Goal: Transaction & Acquisition: Subscribe to service/newsletter

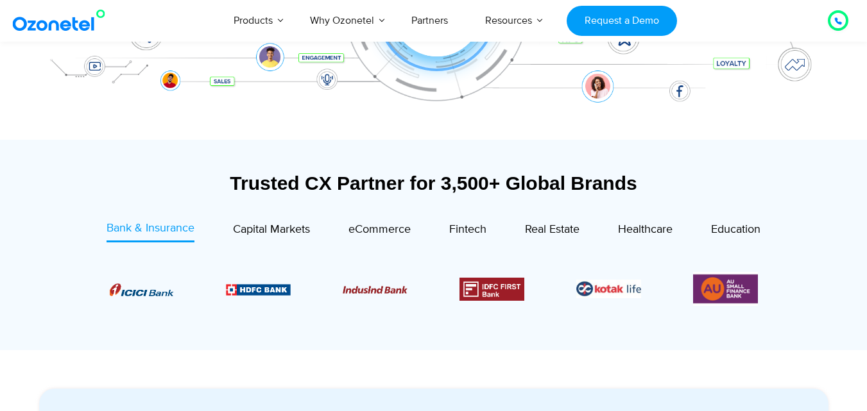
scroll to position [366, 0]
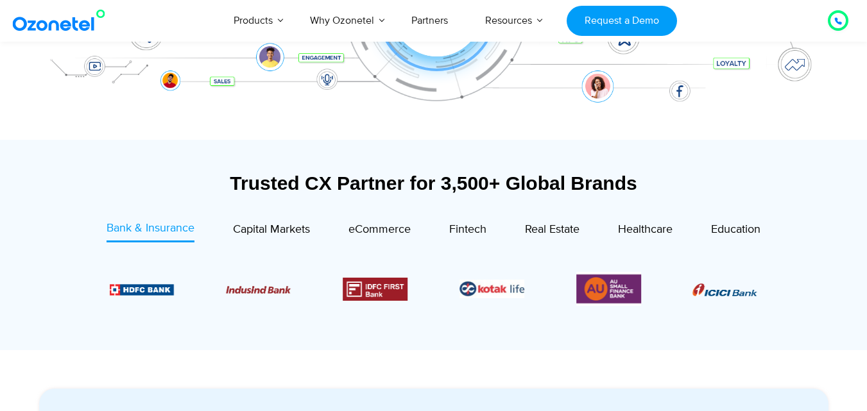
click at [121, 342] on div "Bank & Insurance Capital Markets" at bounding box center [434, 282] width 764 height 124
click at [237, 223] on span "Capital Markets" at bounding box center [271, 230] width 77 height 14
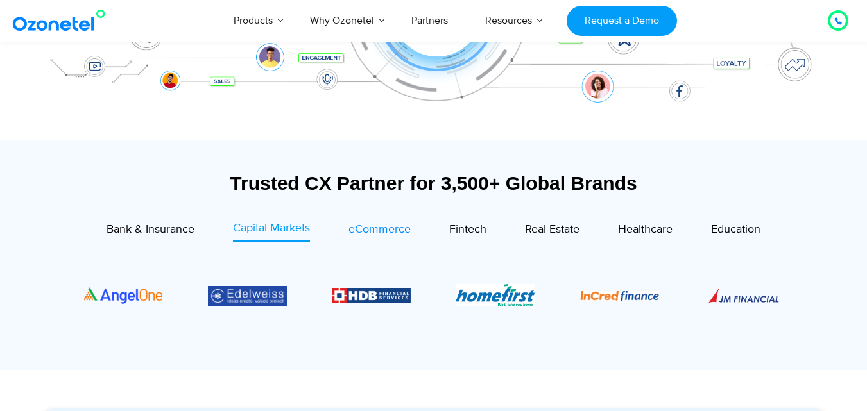
click at [376, 230] on span "eCommerce" at bounding box center [379, 230] width 62 height 14
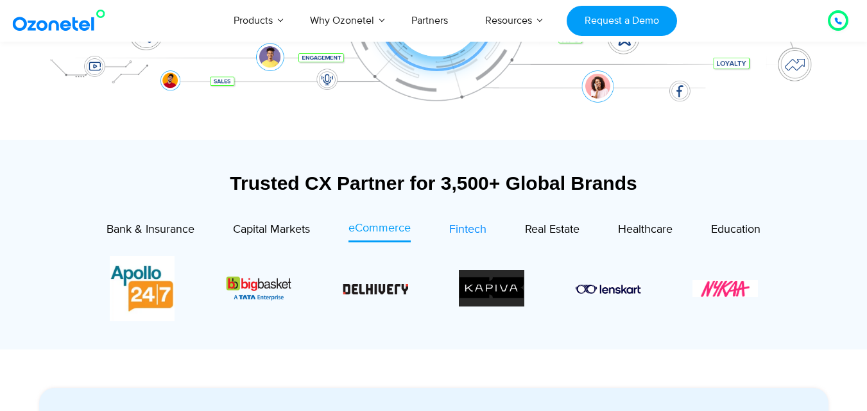
click at [465, 230] on span "Fintech" at bounding box center [467, 230] width 37 height 14
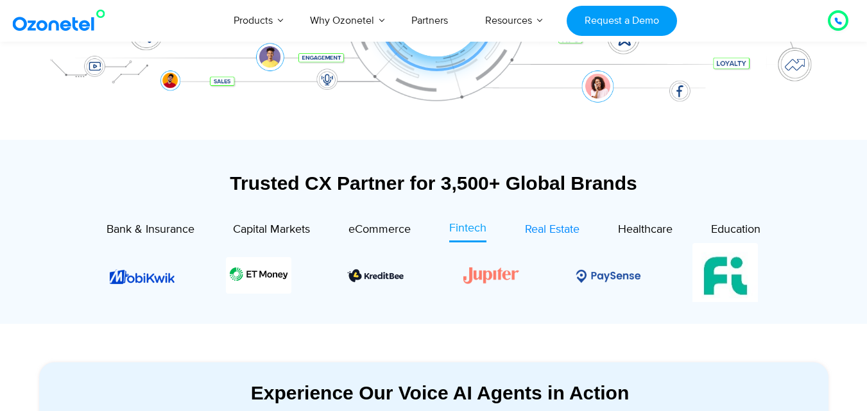
click at [546, 228] on span "Real Estate" at bounding box center [552, 230] width 55 height 14
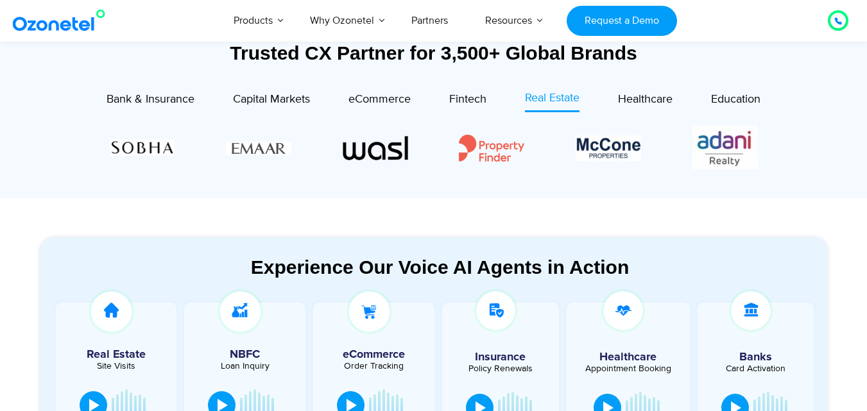
scroll to position [567, 0]
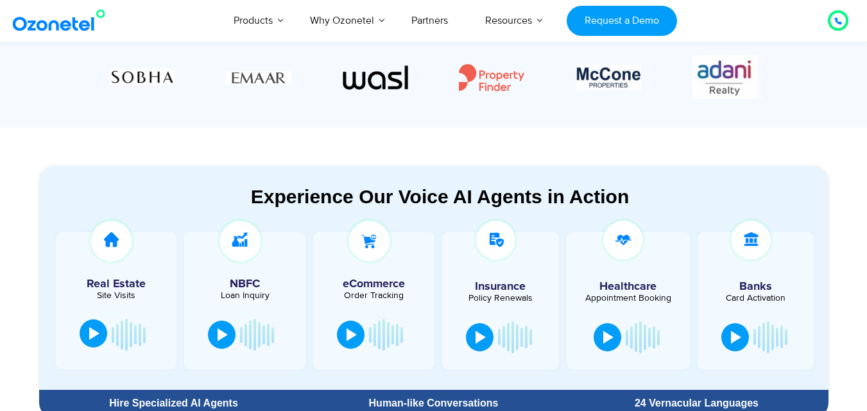
click at [90, 336] on div at bounding box center [94, 333] width 10 height 13
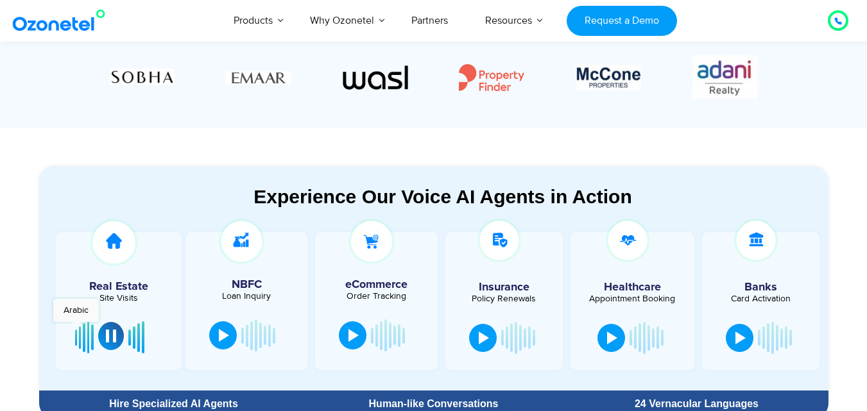
scroll to position [627, 0]
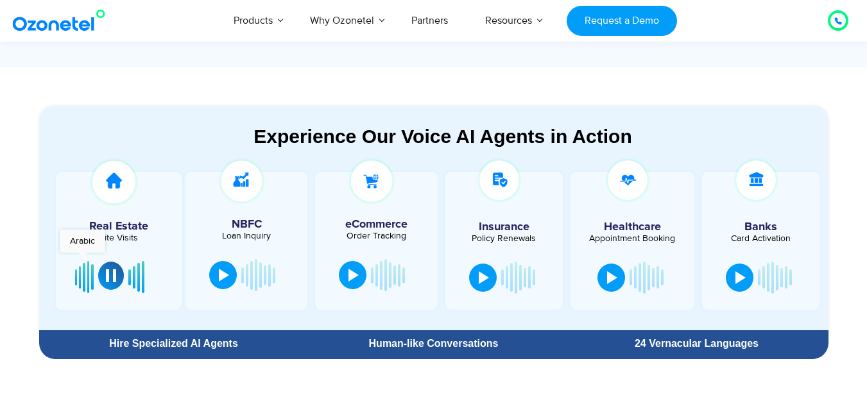
click at [95, 273] on div at bounding box center [118, 277] width 87 height 39
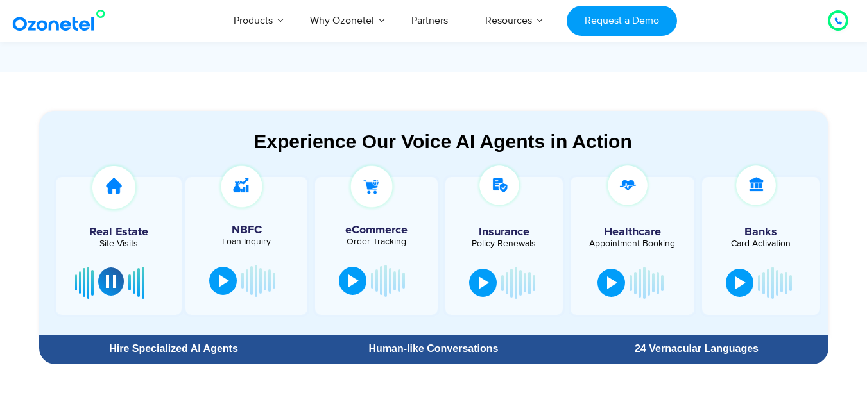
scroll to position [633, 0]
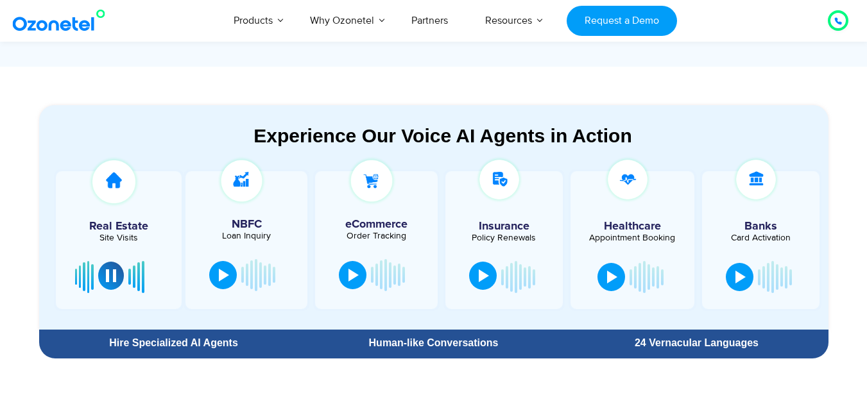
click at [486, 275] on div at bounding box center [484, 276] width 10 height 13
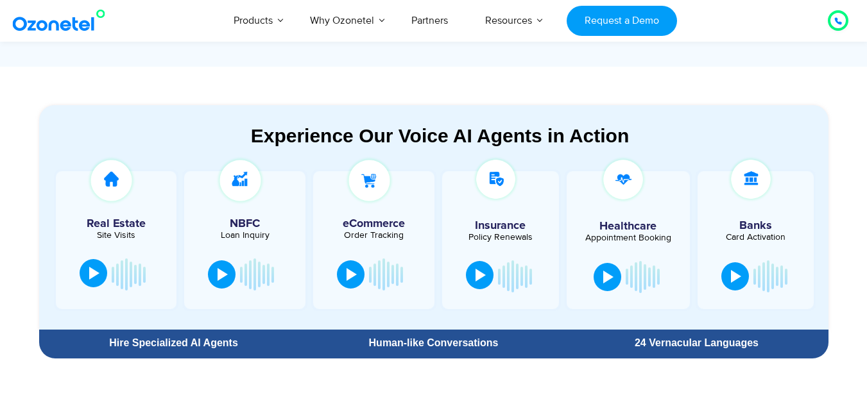
click at [486, 275] on div at bounding box center [481, 275] width 10 height 13
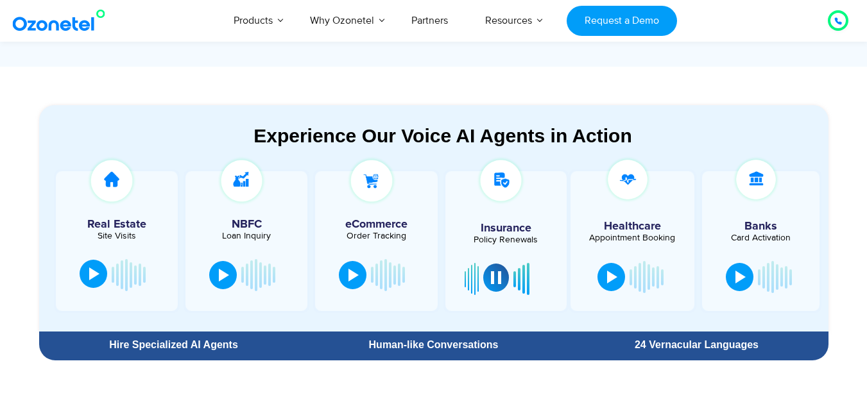
click at [860, 266] on section "Experience Our Voice AI Agents in Action Real Estate Site Visits NBFC Loan Inqu…" at bounding box center [433, 217] width 867 height 300
click at [227, 276] on div at bounding box center [224, 274] width 10 height 13
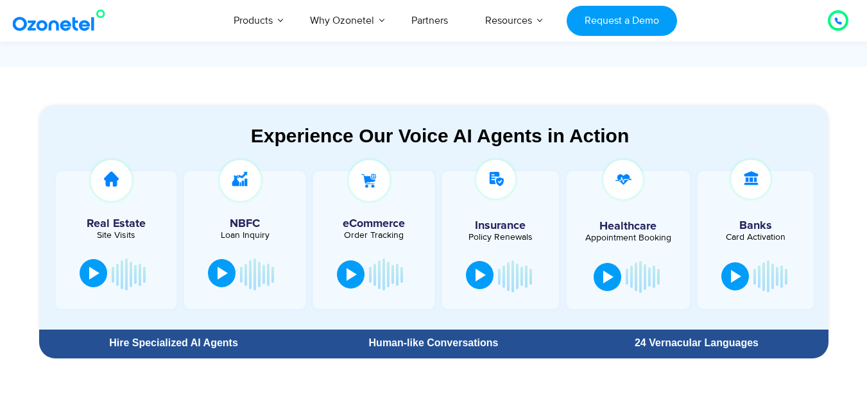
click at [224, 271] on div at bounding box center [223, 273] width 10 height 13
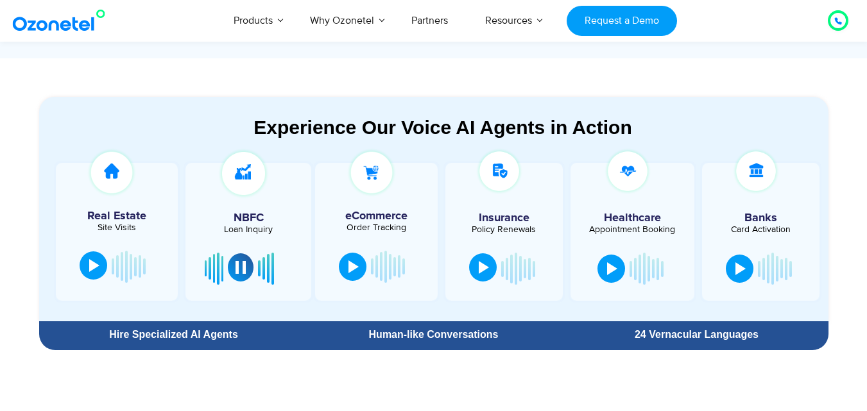
scroll to position [643, 0]
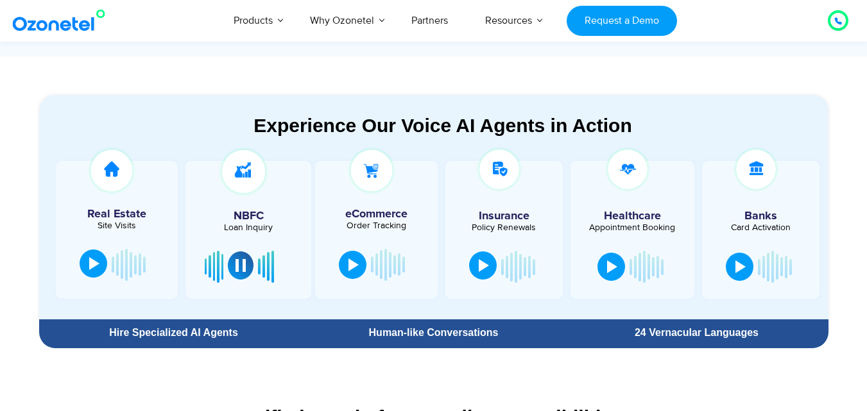
click at [93, 266] on div at bounding box center [94, 263] width 10 height 13
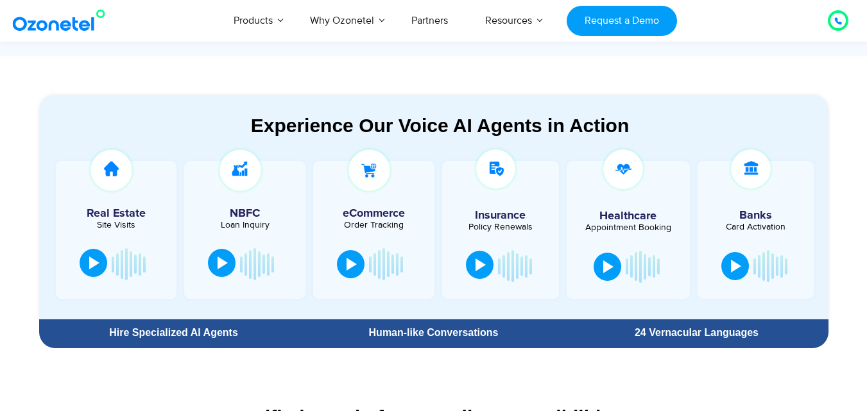
click at [93, 266] on div at bounding box center [94, 263] width 10 height 13
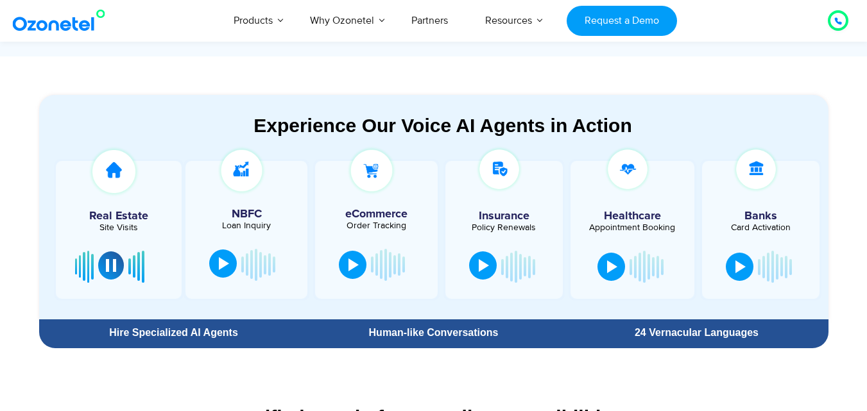
click at [112, 268] on div at bounding box center [111, 265] width 10 height 13
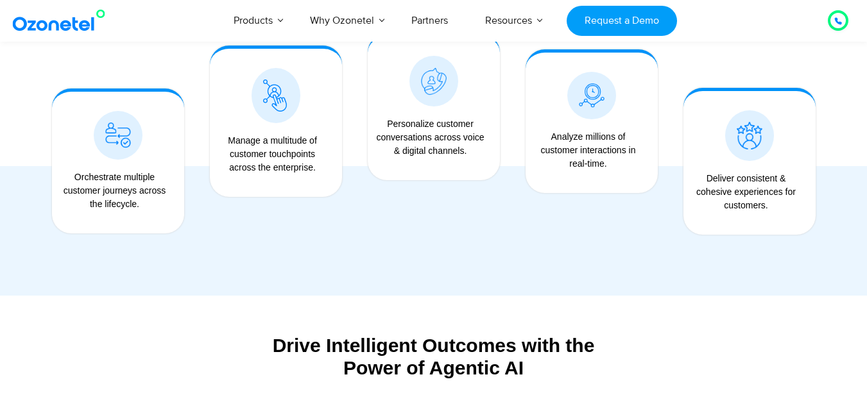
scroll to position [1095, 0]
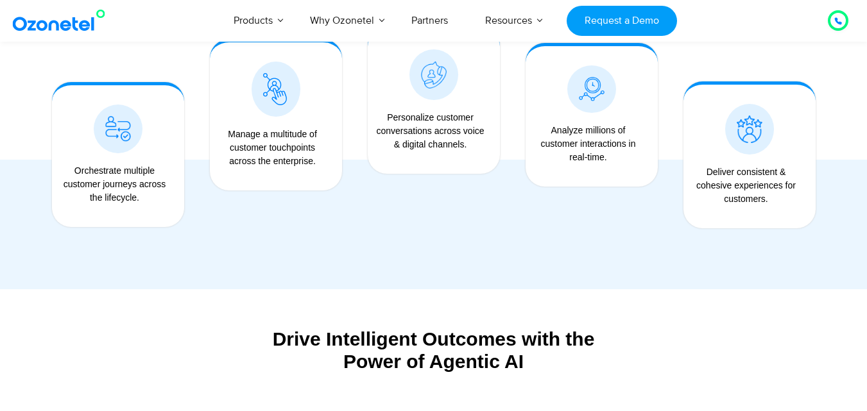
click at [325, 338] on div "Drive Intelligent Outcomes with the Power of Agentic AI" at bounding box center [433, 350] width 789 height 45
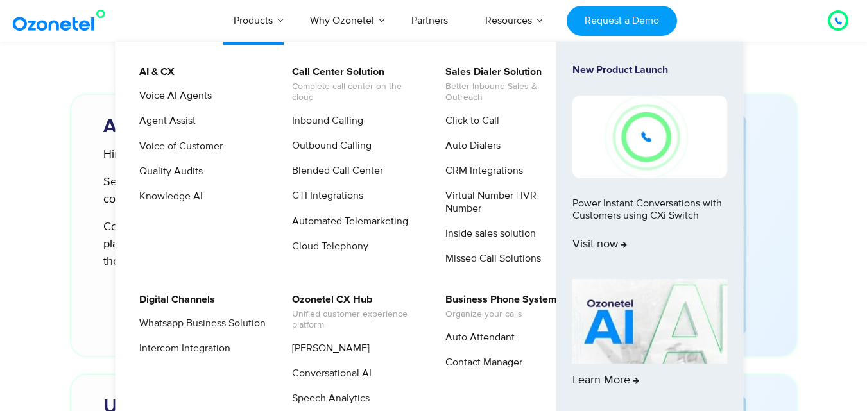
scroll to position [3225, 0]
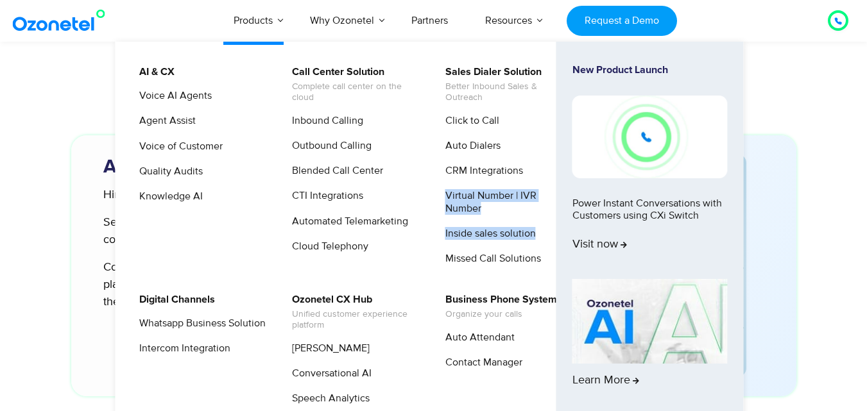
drag, startPoint x: 455, startPoint y: 248, endPoint x: 451, endPoint y: 186, distance: 62.4
click at [451, 186] on ul "Click to Call Auto Dialers CRM Integrations Virtual Number | IVR Number Inside …" at bounding box center [505, 194] width 137 height 163
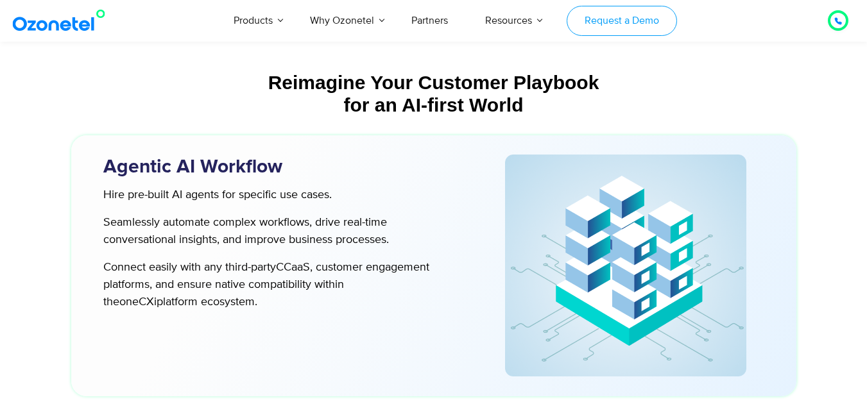
click at [631, 26] on link "Request a Demo" at bounding box center [622, 21] width 110 height 30
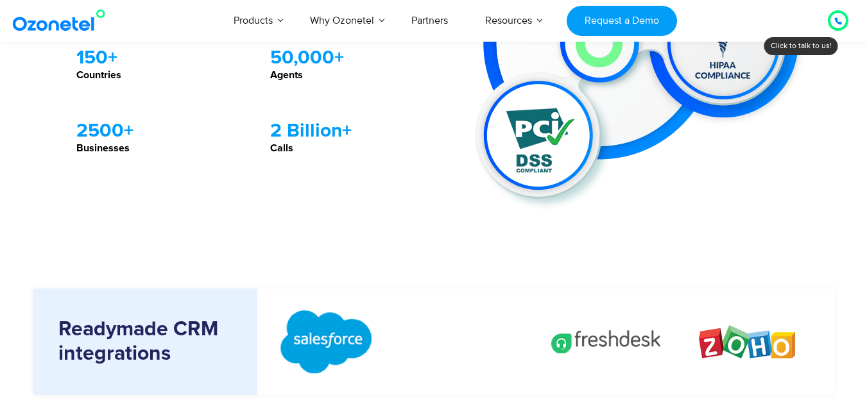
scroll to position [1427, 0]
